Goal: Task Accomplishment & Management: Use online tool/utility

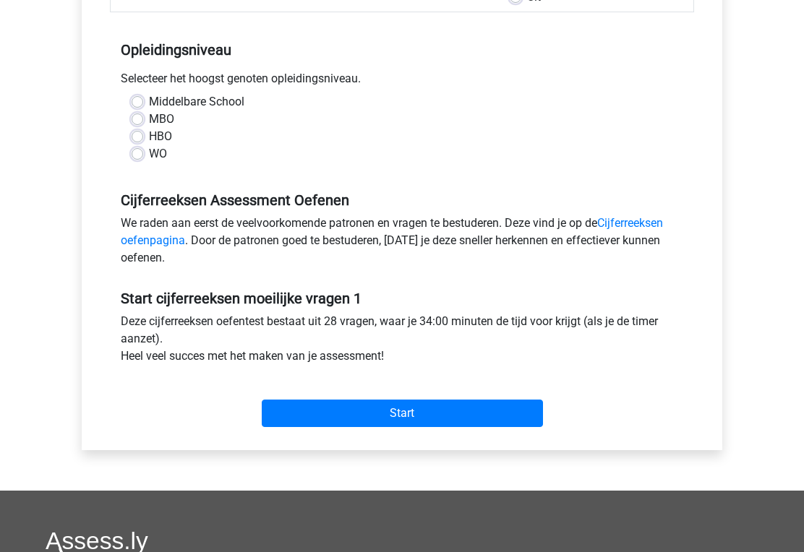
scroll to position [271, 0]
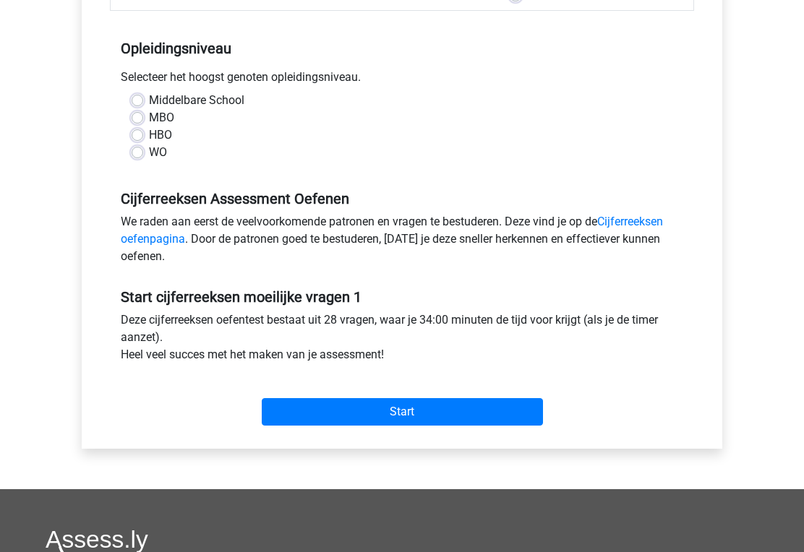
click at [348, 424] on input "Start" at bounding box center [402, 411] width 281 height 27
click at [149, 153] on label "WO" at bounding box center [158, 152] width 18 height 17
click at [142, 153] on input "WO" at bounding box center [138, 151] width 12 height 14
radio input "true"
click at [279, 425] on input "Start" at bounding box center [402, 411] width 281 height 27
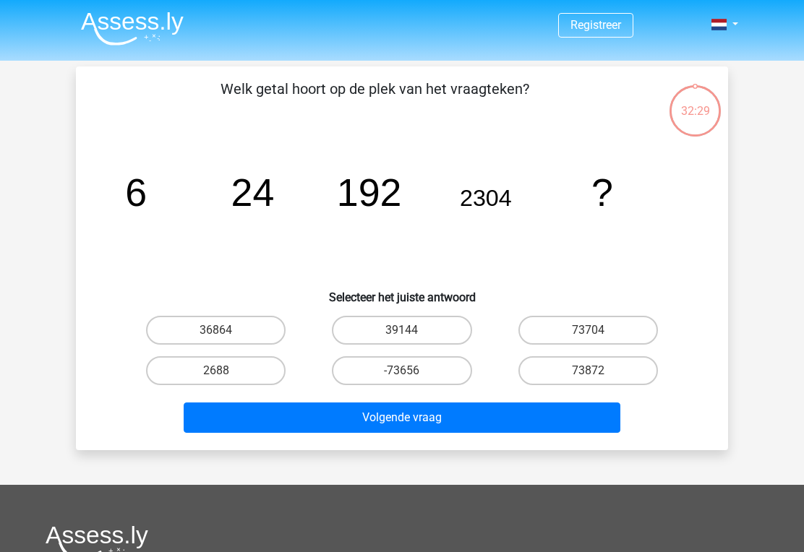
click at [202, 327] on label "36864" at bounding box center [216, 330] width 140 height 29
click at [216, 330] on input "36864" at bounding box center [220, 334] width 9 height 9
radio input "true"
click at [307, 421] on button "Volgende vraag" at bounding box center [402, 418] width 437 height 30
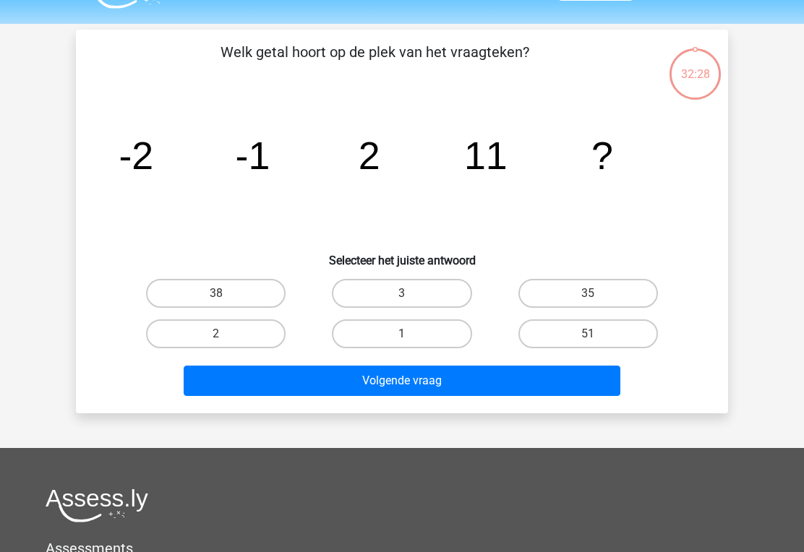
scroll to position [67, 0]
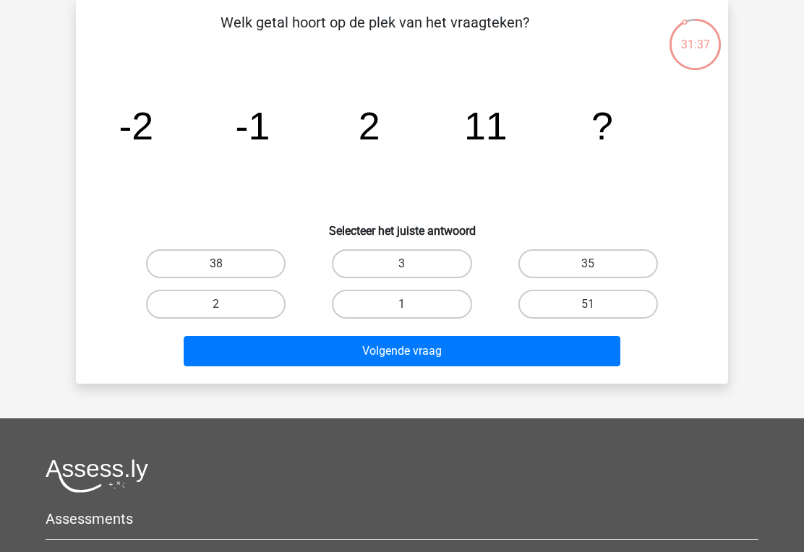
click at [192, 257] on label "38" at bounding box center [216, 263] width 140 height 29
click at [216, 264] on input "38" at bounding box center [220, 268] width 9 height 9
radio input "true"
click at [261, 362] on button "Volgende vraag" at bounding box center [402, 351] width 437 height 30
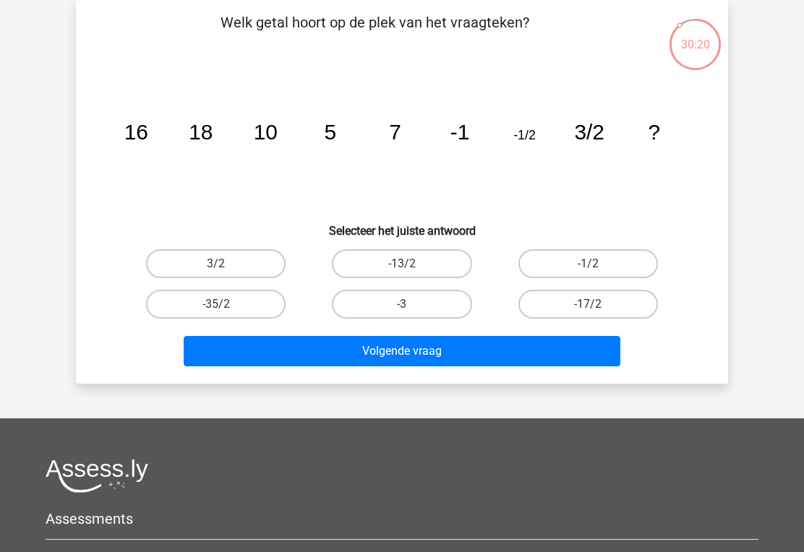
click at [380, 240] on div "Welk getal hoort op de plek van het vraagteken? image/svg+xml 16 18 10 5 7 -1 -…" at bounding box center [402, 192] width 641 height 361
click at [387, 269] on label "-13/2" at bounding box center [402, 263] width 140 height 29
click at [402, 269] on input "-13/2" at bounding box center [406, 268] width 9 height 9
radio input "true"
click at [367, 360] on button "Volgende vraag" at bounding box center [402, 351] width 437 height 30
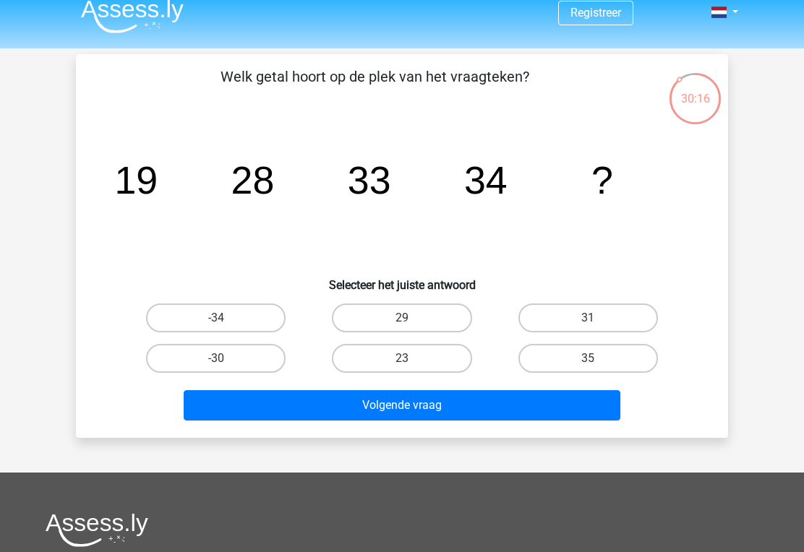
scroll to position [13, 0]
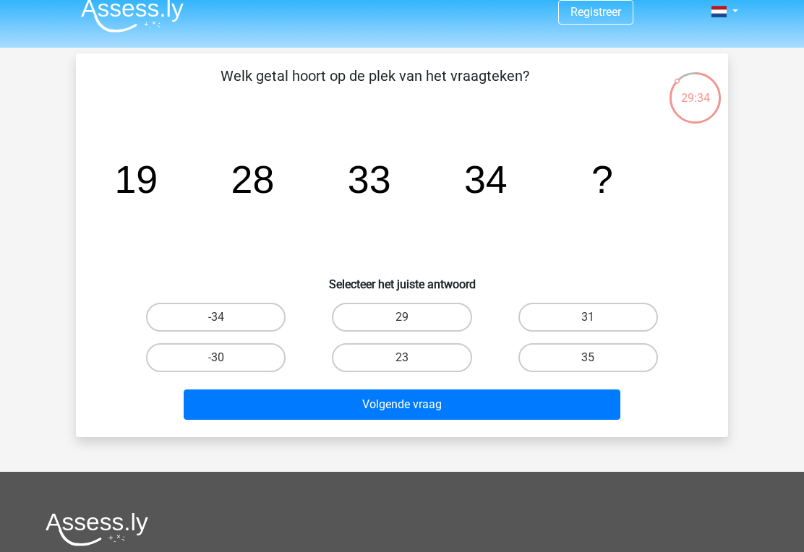
click at [568, 317] on label "31" at bounding box center [588, 317] width 140 height 29
click at [588, 317] on input "31" at bounding box center [592, 321] width 9 height 9
radio input "true"
click at [387, 414] on button "Volgende vraag" at bounding box center [402, 405] width 437 height 30
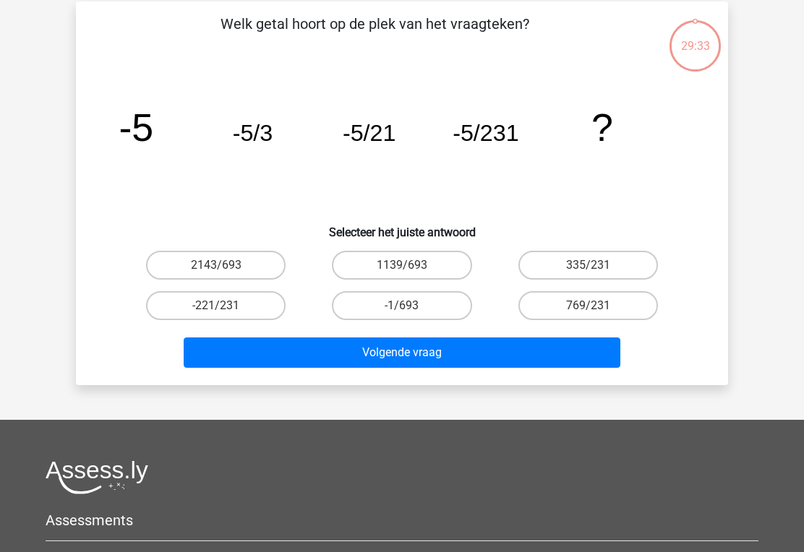
scroll to position [67, 0]
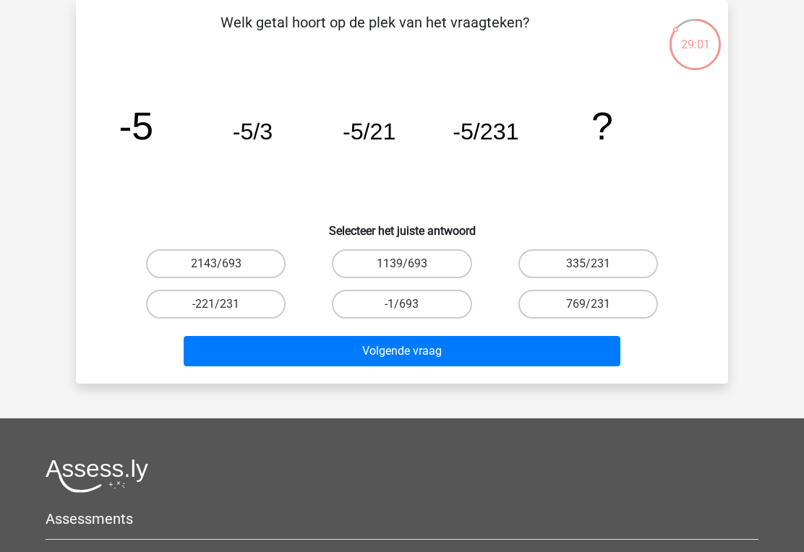
click at [374, 290] on label "-1/693" at bounding box center [402, 304] width 140 height 29
click at [402, 304] on input "-1/693" at bounding box center [406, 308] width 9 height 9
radio input "true"
click at [330, 364] on button "Volgende vraag" at bounding box center [402, 351] width 437 height 30
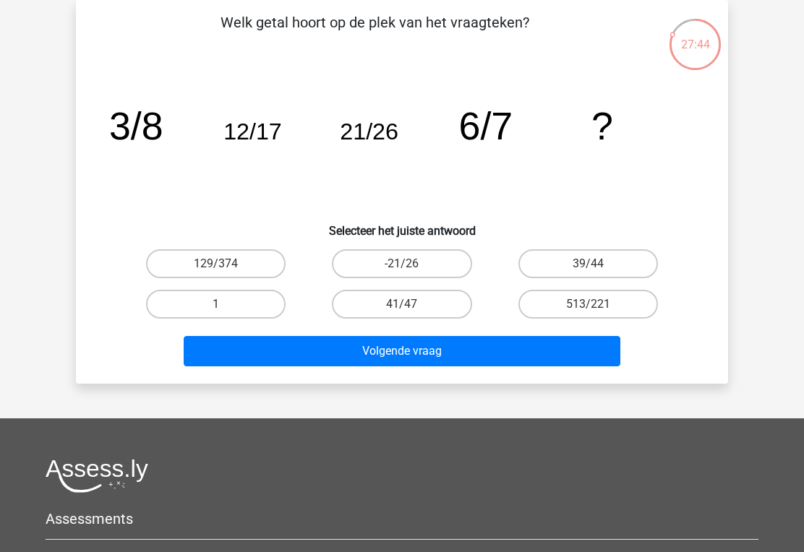
click at [597, 262] on label "39/44" at bounding box center [588, 263] width 140 height 29
click at [597, 264] on input "39/44" at bounding box center [592, 268] width 9 height 9
radio input "true"
click at [352, 356] on button "Volgende vraag" at bounding box center [402, 351] width 437 height 30
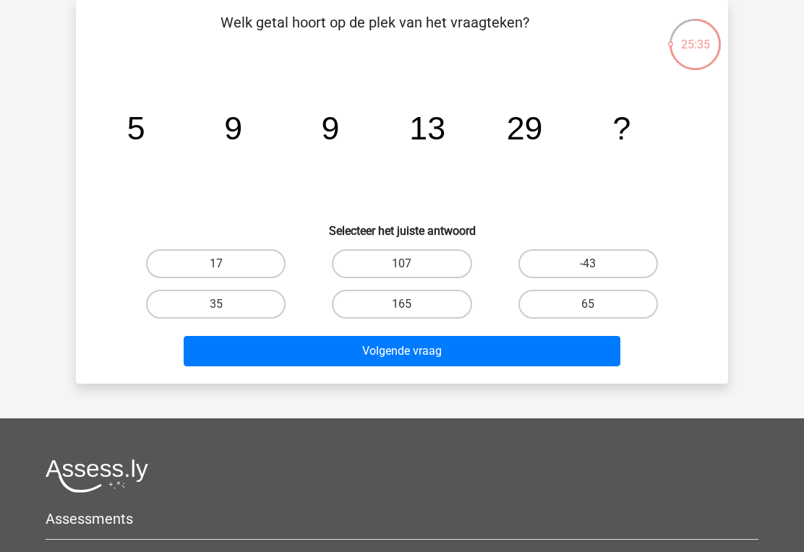
click at [577, 296] on label "65" at bounding box center [588, 304] width 140 height 29
click at [588, 304] on input "65" at bounding box center [592, 308] width 9 height 9
radio input "true"
click at [368, 364] on button "Volgende vraag" at bounding box center [402, 351] width 437 height 30
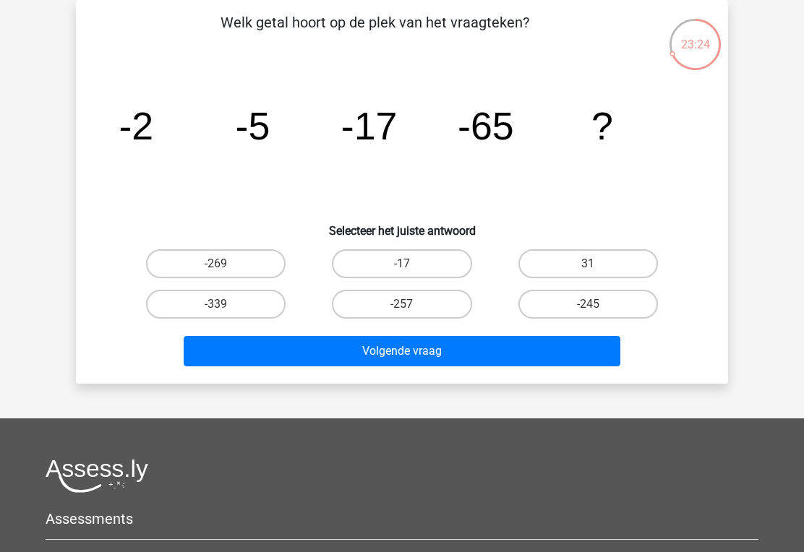
click at [389, 304] on label "-257" at bounding box center [402, 304] width 140 height 29
click at [402, 304] on input "-257" at bounding box center [406, 308] width 9 height 9
radio input "true"
click at [298, 352] on button "Volgende vraag" at bounding box center [402, 351] width 437 height 30
click at [412, 316] on label "-240" at bounding box center [402, 304] width 140 height 29
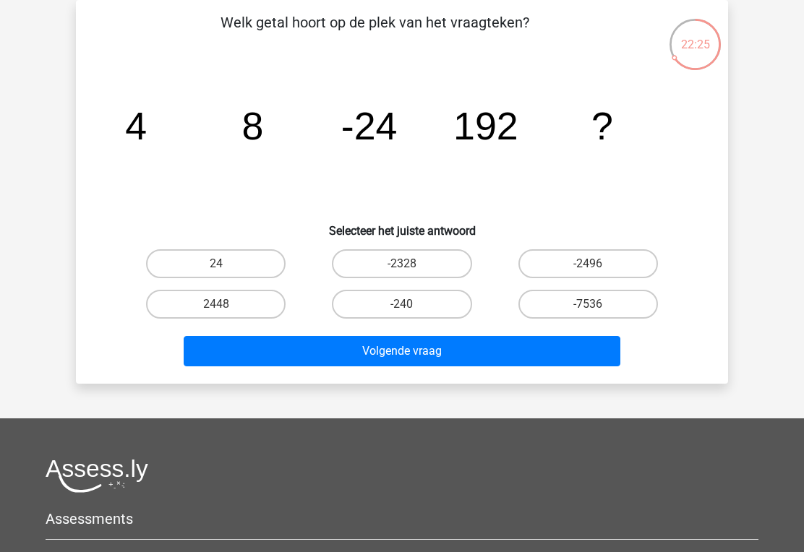
click at [411, 314] on input "-240" at bounding box center [406, 308] width 9 height 9
radio input "true"
click at [434, 356] on button "Volgende vraag" at bounding box center [402, 351] width 437 height 30
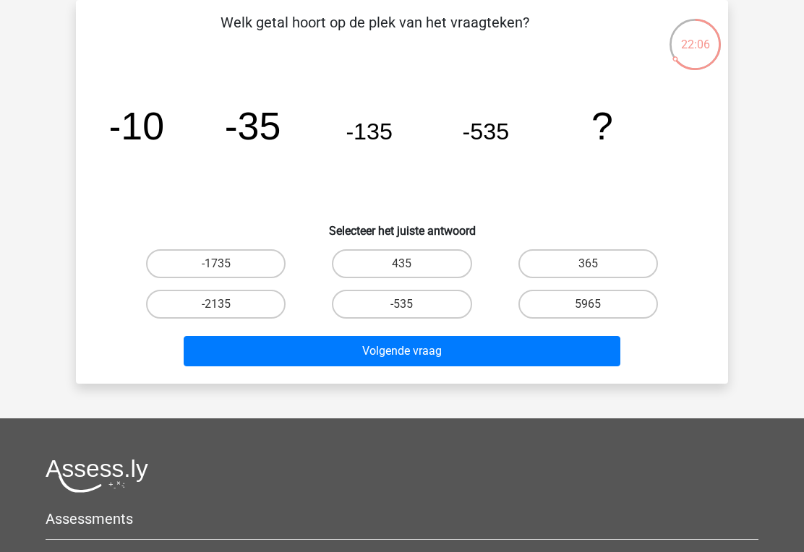
click at [180, 297] on label "-2135" at bounding box center [216, 304] width 140 height 29
click at [216, 304] on input "-2135" at bounding box center [220, 308] width 9 height 9
radio input "true"
click at [256, 378] on div "Welk getal hoort op de plek van het vraagteken? image/svg+xml -10 -35 -135 -535…" at bounding box center [402, 192] width 652 height 384
click at [263, 361] on button "Volgende vraag" at bounding box center [402, 351] width 437 height 30
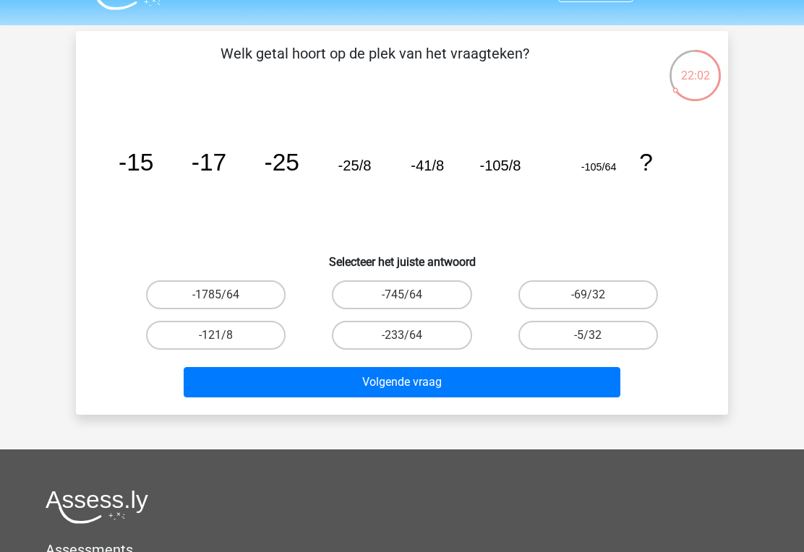
scroll to position [0, 0]
